Goal: Navigation & Orientation: Understand site structure

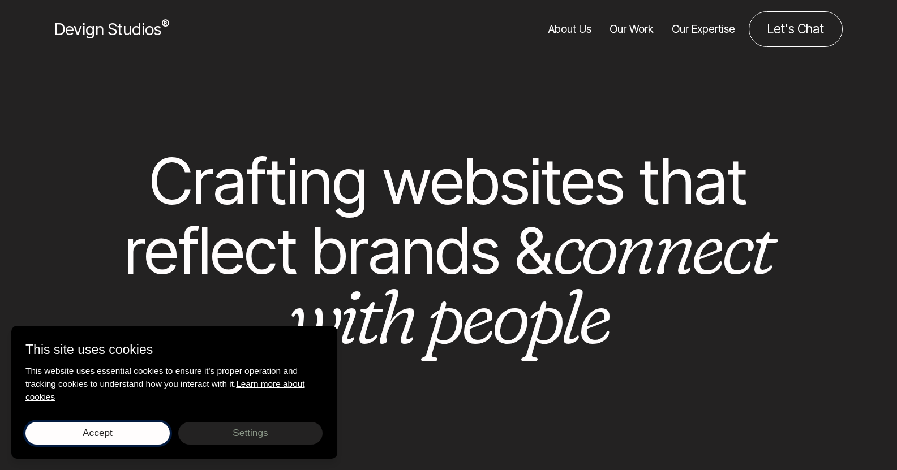
click at [129, 428] on button "Accept Save choices" at bounding box center [97, 433] width 144 height 23
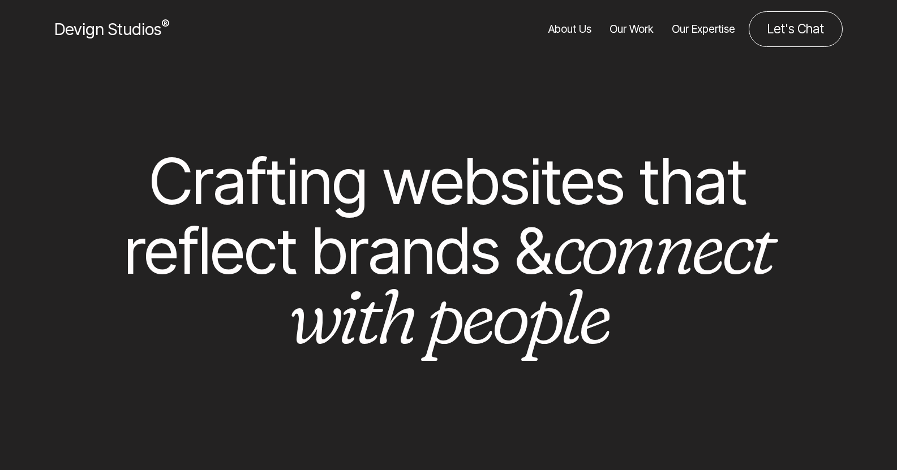
click at [640, 27] on link "Our Work" at bounding box center [632, 29] width 44 height 36
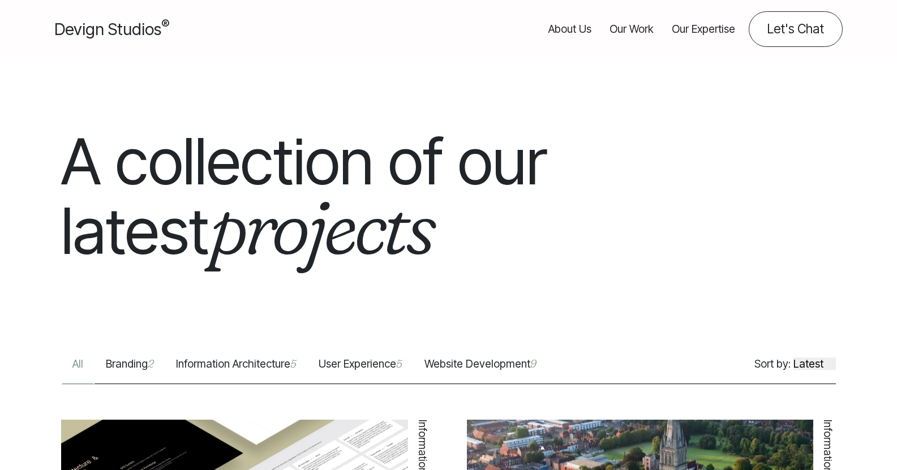
click at [704, 35] on link "Our Expertise" at bounding box center [703, 29] width 63 height 36
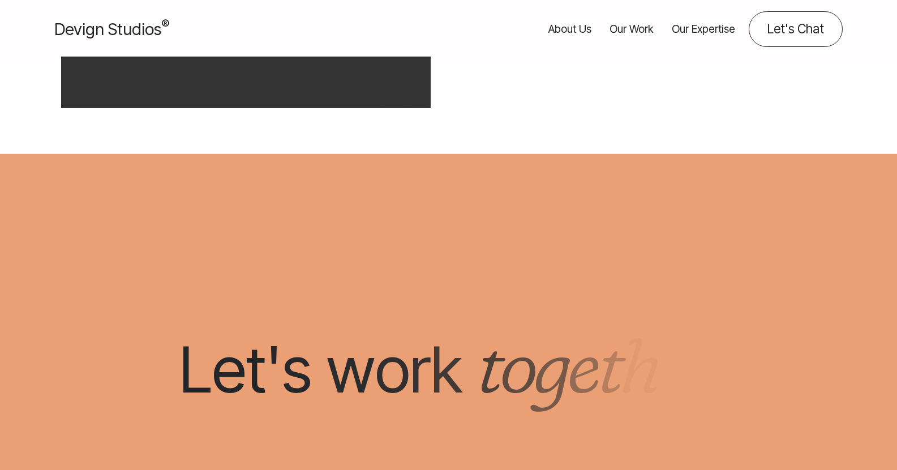
scroll to position [1817, 0]
